Goal: Information Seeking & Learning: Learn about a topic

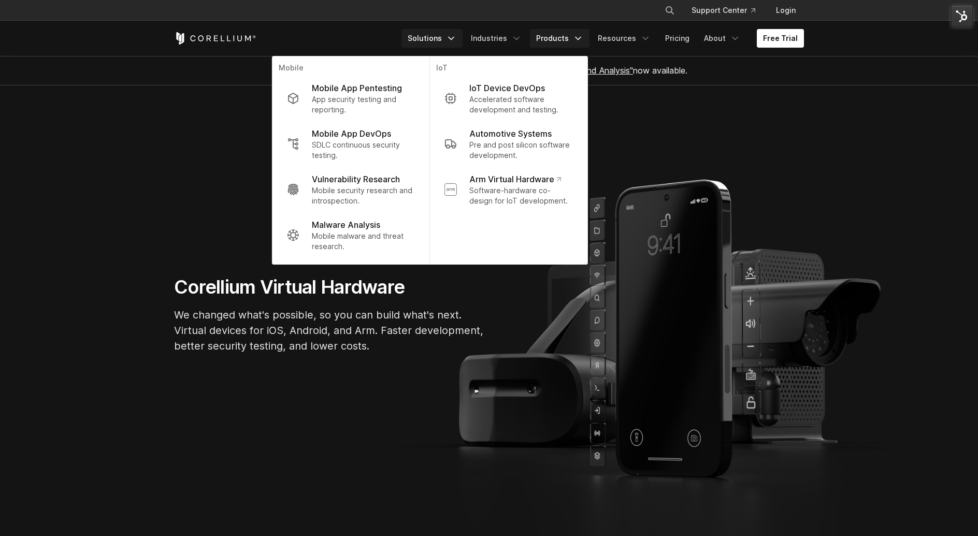
click at [576, 40] on link "Products" at bounding box center [560, 38] width 60 height 19
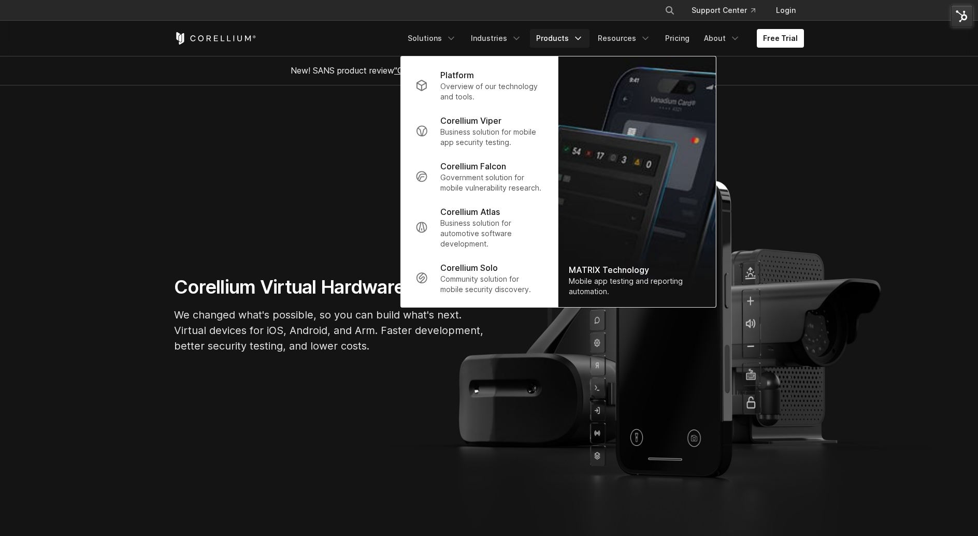
click at [566, 33] on link "Products" at bounding box center [560, 38] width 60 height 19
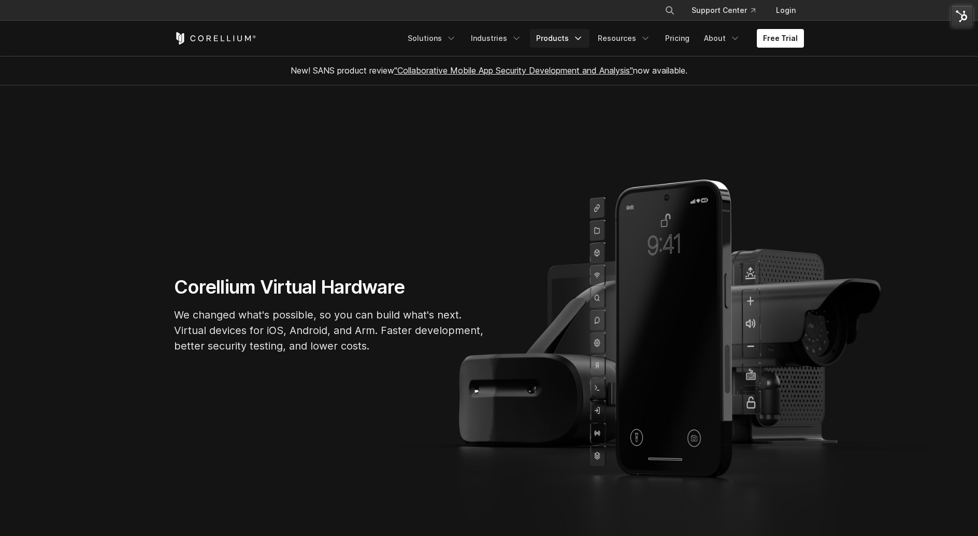
click at [566, 33] on link "Products" at bounding box center [560, 38] width 60 height 19
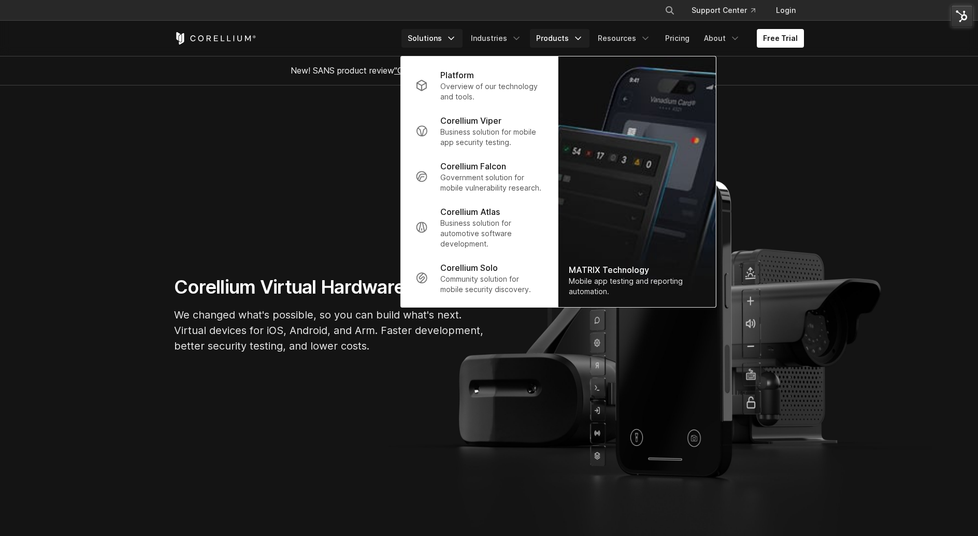
click at [447, 41] on link "Solutions" at bounding box center [432, 38] width 61 height 19
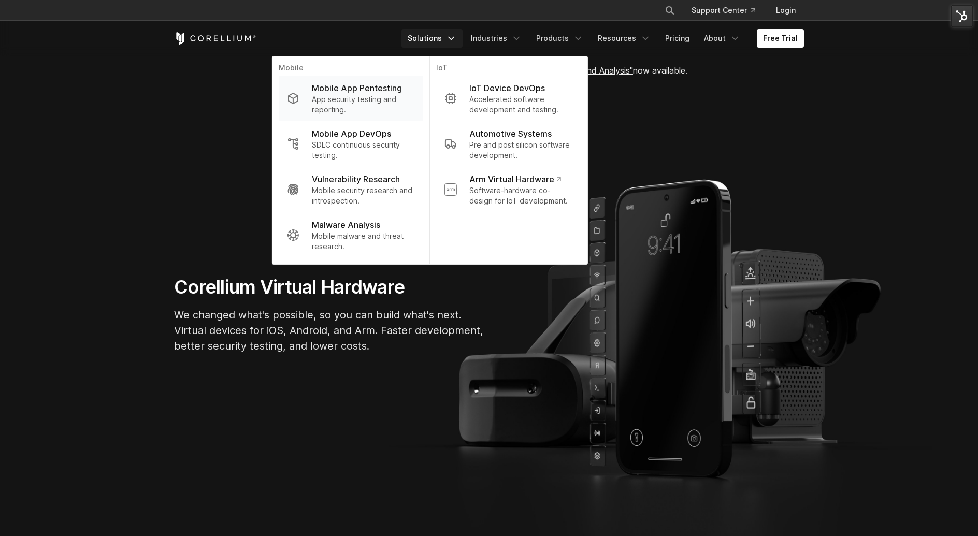
click at [382, 95] on p "App security testing and reporting." at bounding box center [363, 104] width 103 height 21
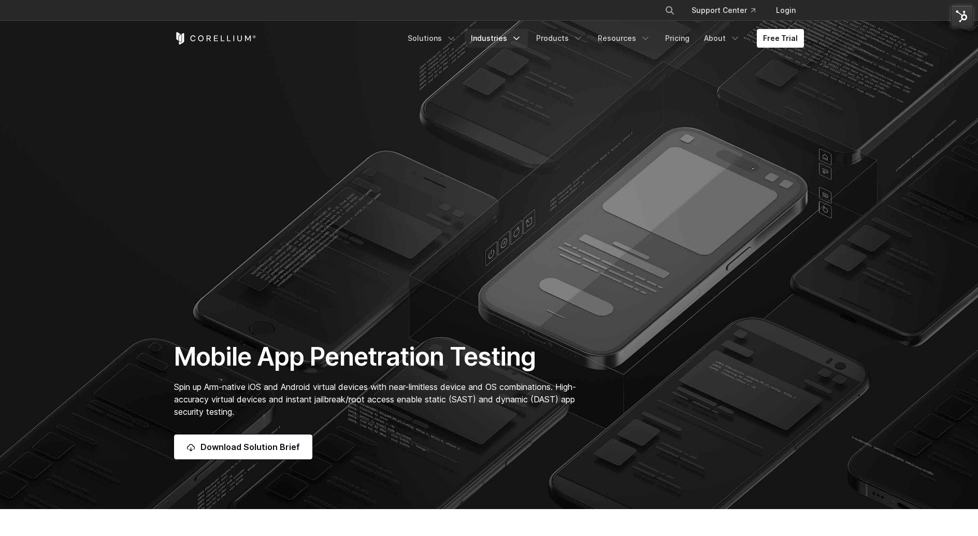
click at [508, 38] on link "Industries" at bounding box center [496, 38] width 63 height 19
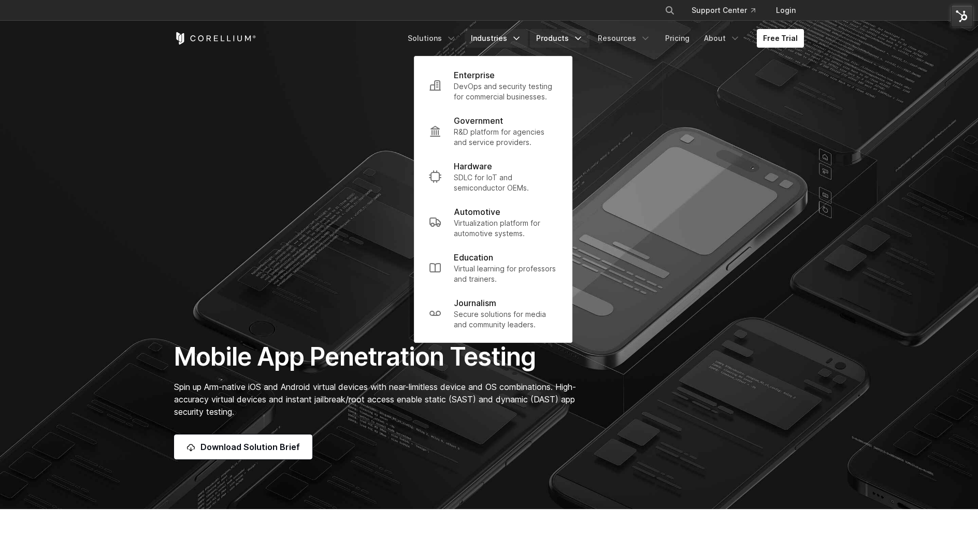
click at [573, 37] on link "Products" at bounding box center [560, 38] width 60 height 19
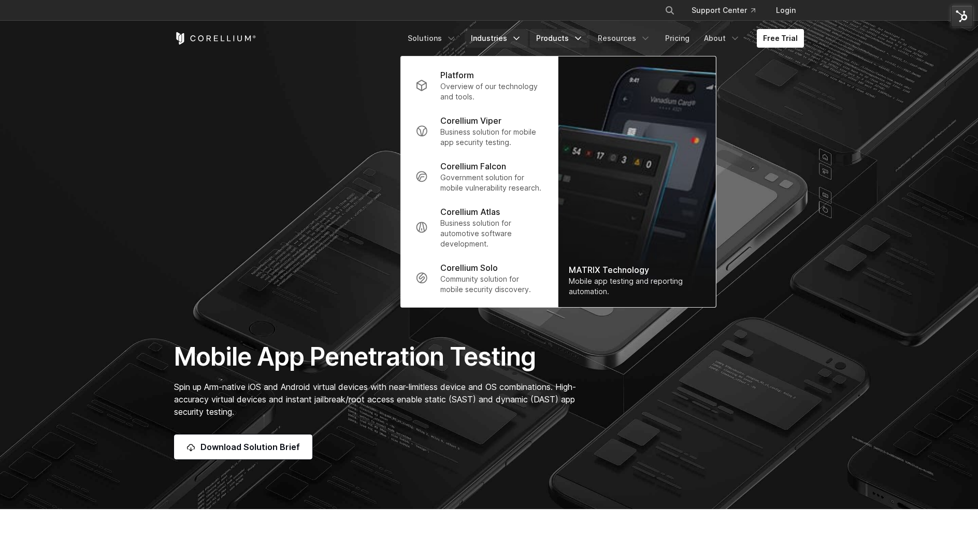
click at [499, 36] on link "Industries" at bounding box center [496, 38] width 63 height 19
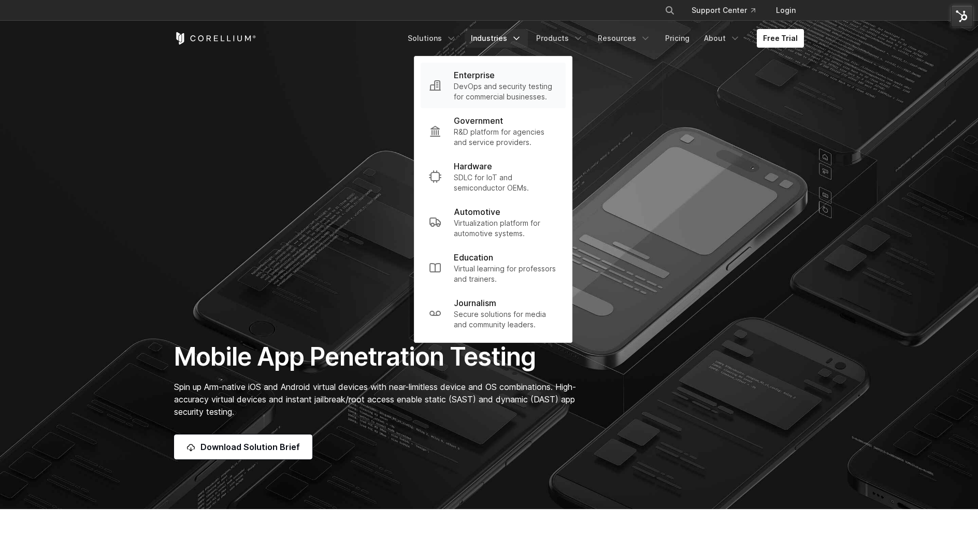
click at [499, 85] on p "DevOps and security testing for commercial businesses." at bounding box center [506, 91] width 104 height 21
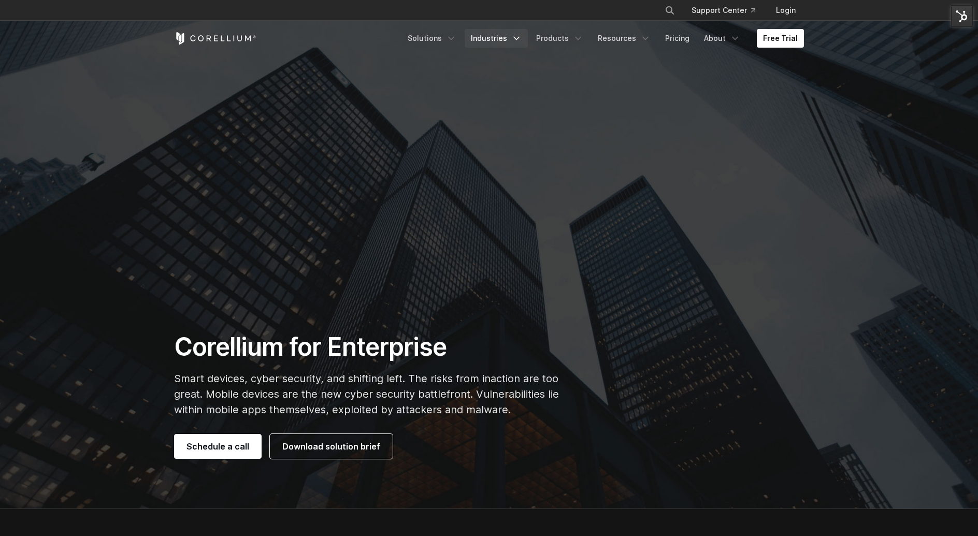
click at [516, 33] on link "Industries" at bounding box center [496, 38] width 63 height 19
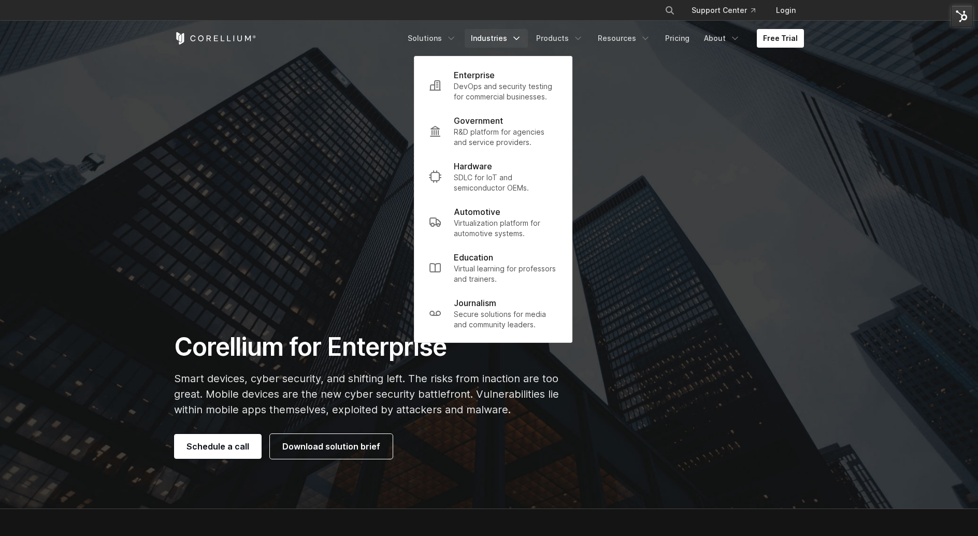
click at [516, 33] on link "Industries" at bounding box center [496, 38] width 63 height 19
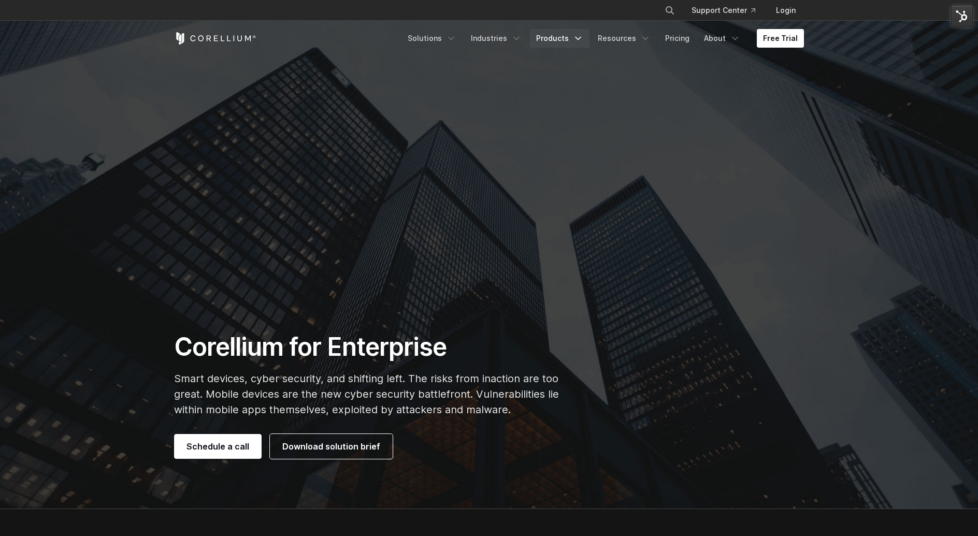
click at [573, 40] on link "Products" at bounding box center [560, 38] width 60 height 19
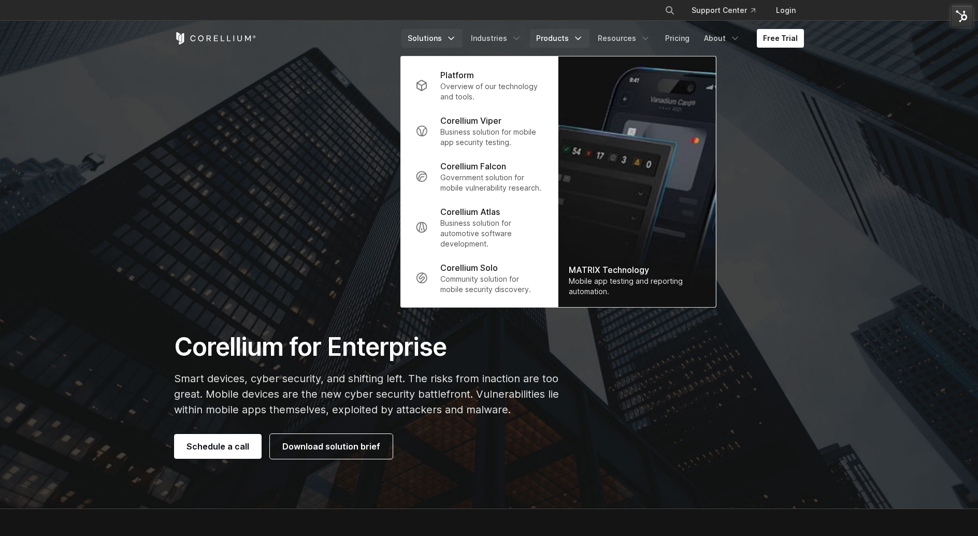
click at [442, 44] on link "Solutions" at bounding box center [432, 38] width 61 height 19
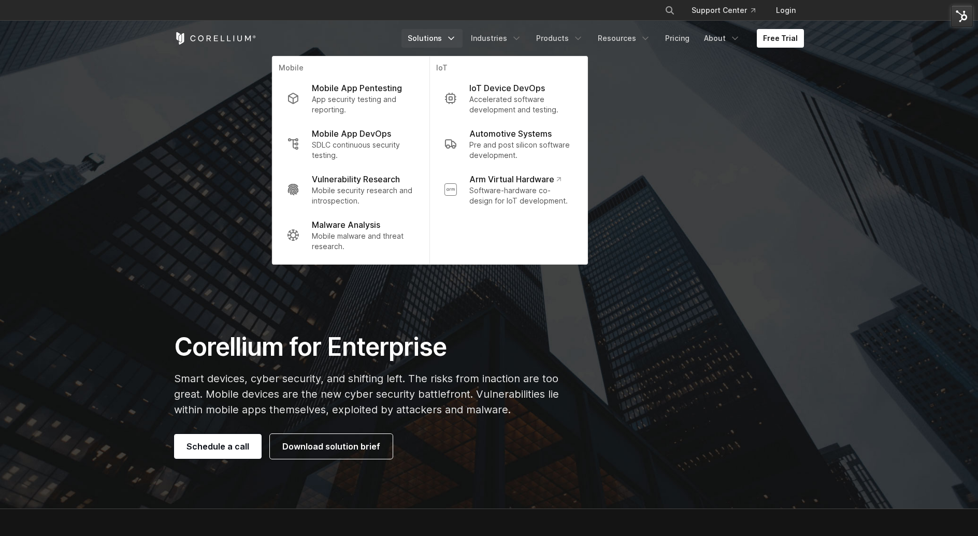
click at [442, 44] on link "Solutions" at bounding box center [432, 38] width 61 height 19
